Goal: Communication & Community: Participate in discussion

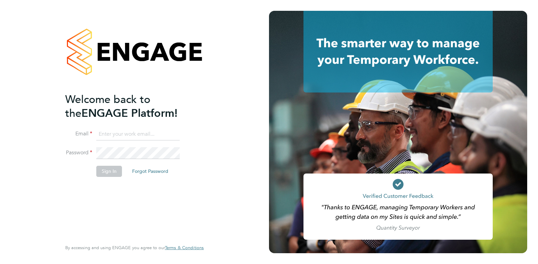
click at [123, 136] on input at bounding box center [137, 134] width 83 height 12
type input "[EMAIL_ADDRESS][DOMAIN_NAME]"
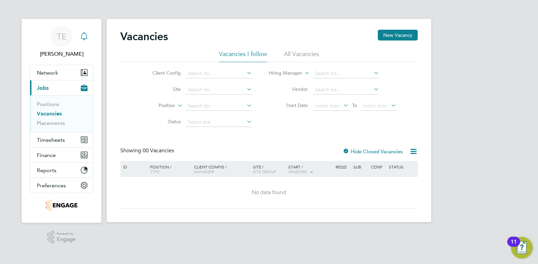
click at [85, 36] on icon "Main navigation" at bounding box center [84, 36] width 8 height 8
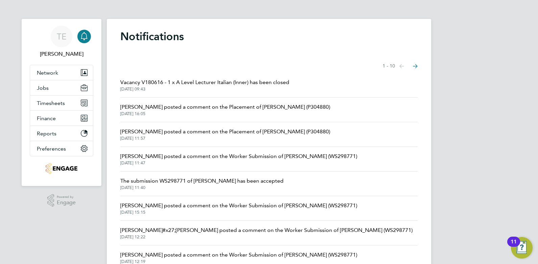
click at [204, 112] on span "[DATE] 16:05" at bounding box center [225, 113] width 210 height 5
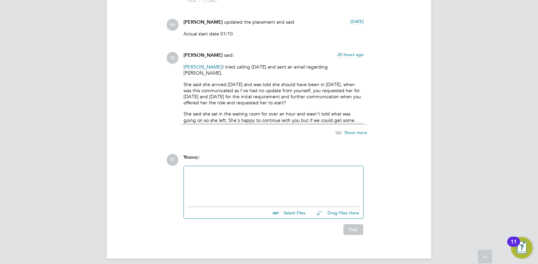
click at [239, 185] on div at bounding box center [273, 184] width 171 height 29
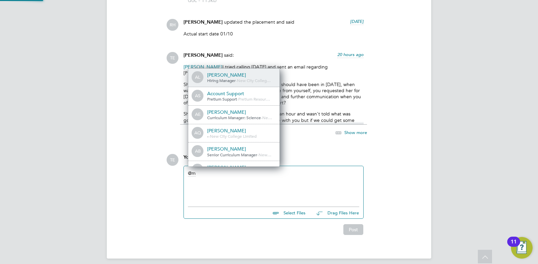
scroll to position [3, 3]
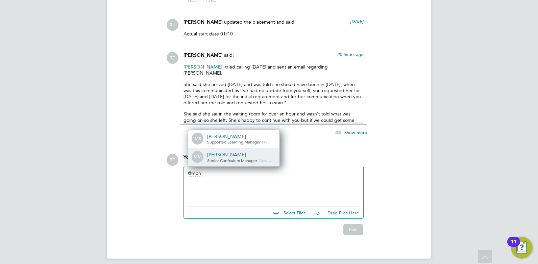
click at [223, 152] on div "Mohon Miah" at bounding box center [241, 155] width 68 height 6
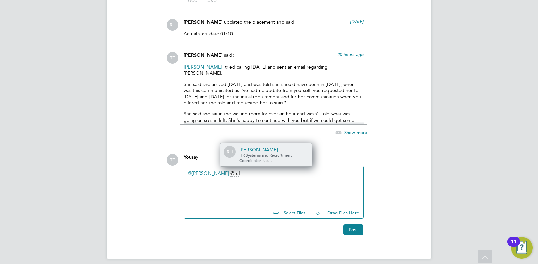
click at [255, 152] on span "HR Systems and Recruitment Coordinator" at bounding box center [265, 157] width 52 height 11
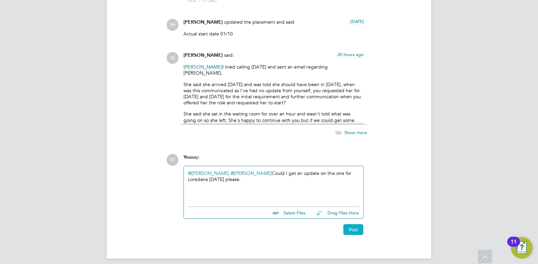
click at [355, 228] on button "Post" at bounding box center [353, 229] width 20 height 11
